Goal: Information Seeking & Learning: Learn about a topic

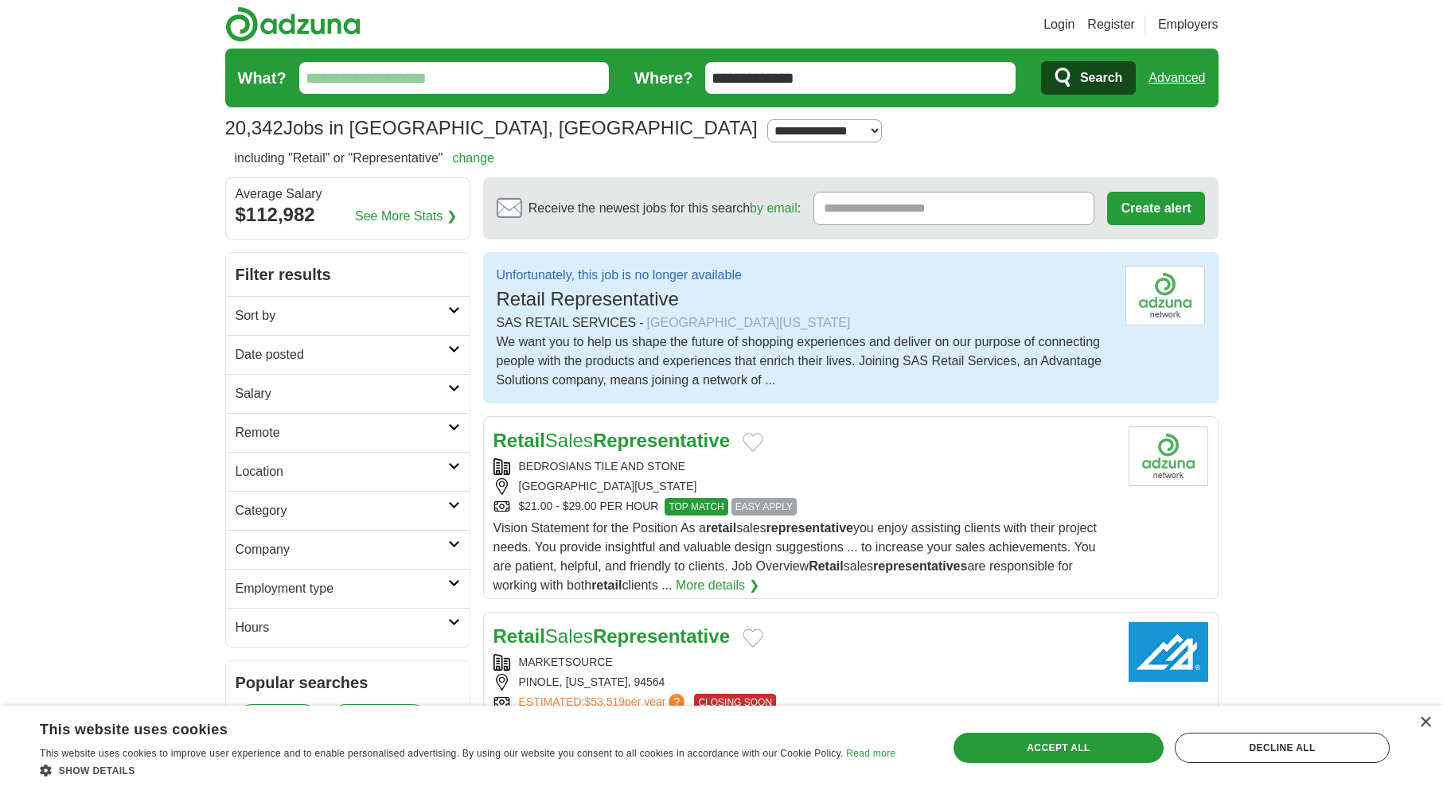
scroll to position [2149, 0]
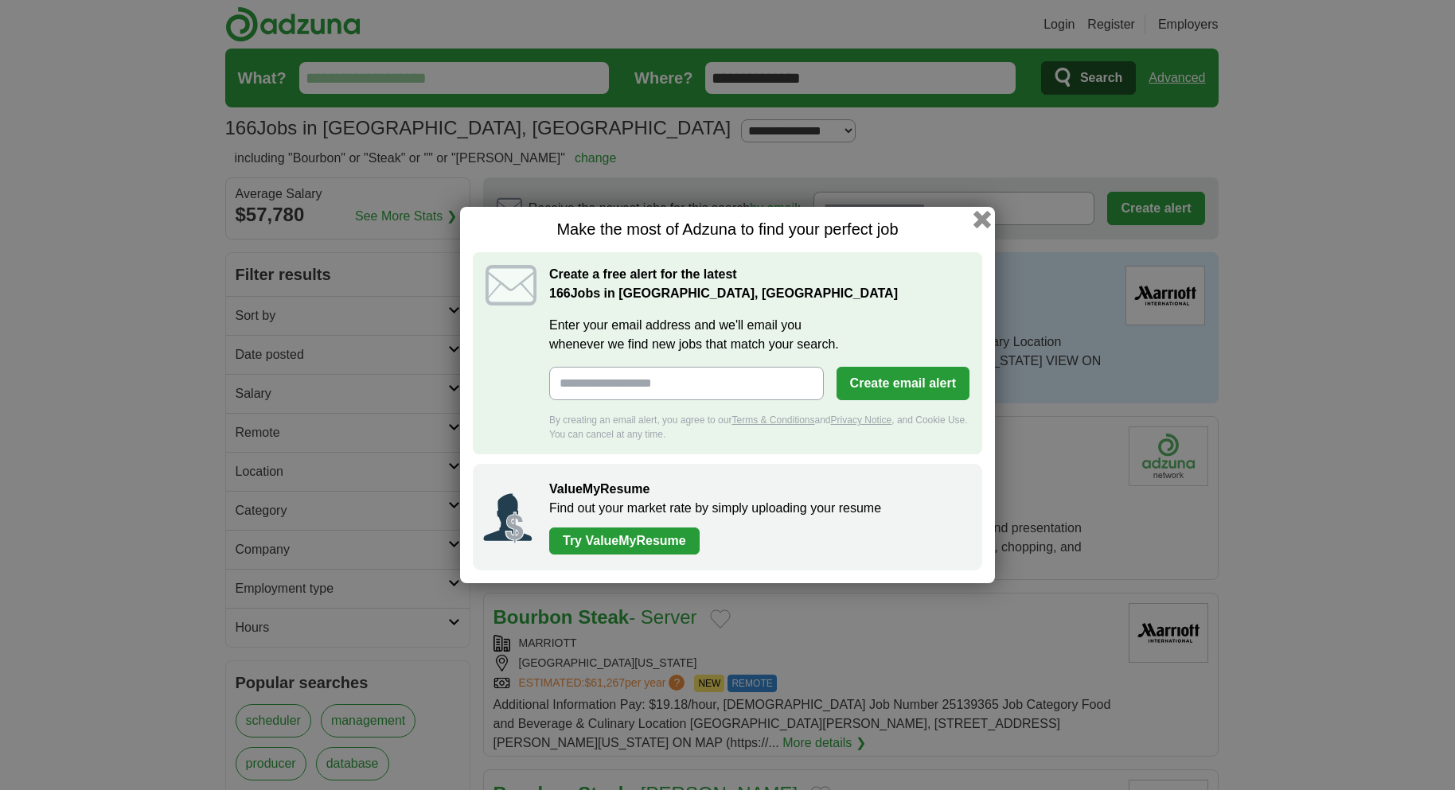
click at [978, 222] on button "button" at bounding box center [983, 220] width 18 height 18
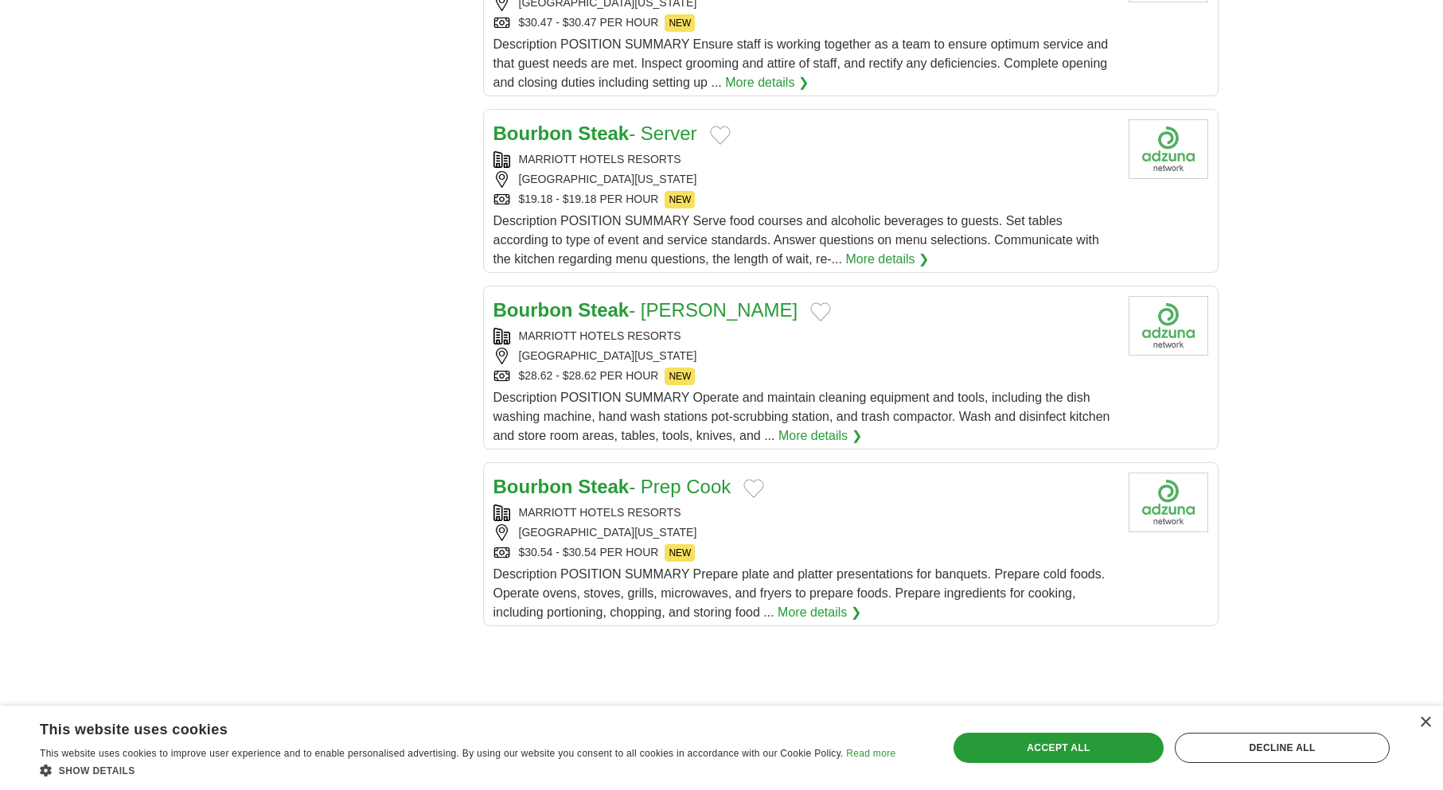
scroll to position [1672, 0]
